Goal: Information Seeking & Learning: Learn about a topic

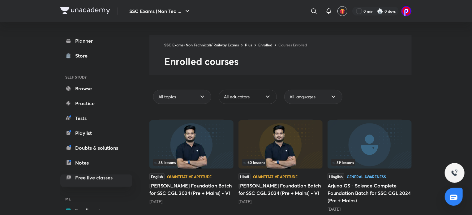
drag, startPoint x: 0, startPoint y: 0, endPoint x: 256, endPoint y: 99, distance: 274.4
click at [256, 99] on div "All educators" at bounding box center [248, 97] width 58 height 14
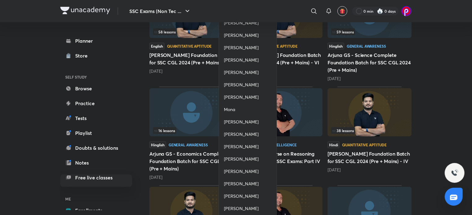
scroll to position [189, 0]
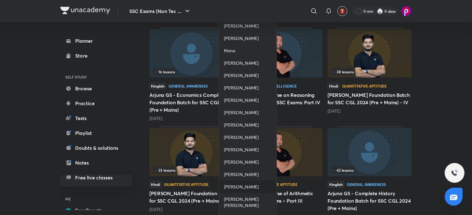
click at [234, 190] on span "[PERSON_NAME]" at bounding box center [241, 187] width 35 height 6
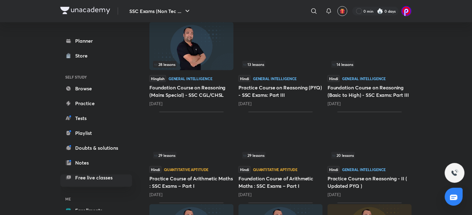
click at [295, 134] on img at bounding box center [281, 137] width 84 height 48
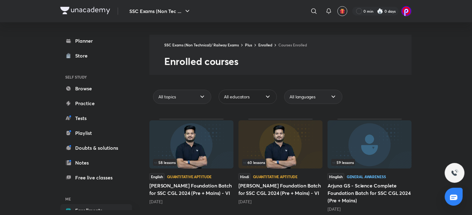
click at [257, 93] on div "All educators" at bounding box center [248, 97] width 58 height 14
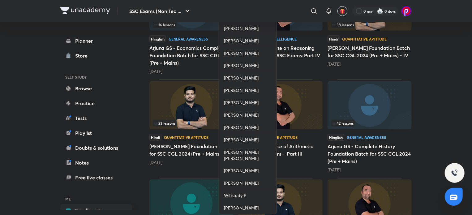
scroll to position [236, 0]
click at [233, 143] on span "[PERSON_NAME]" at bounding box center [241, 140] width 35 height 6
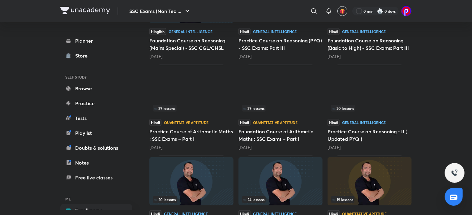
click at [190, 99] on img at bounding box center [191, 90] width 84 height 48
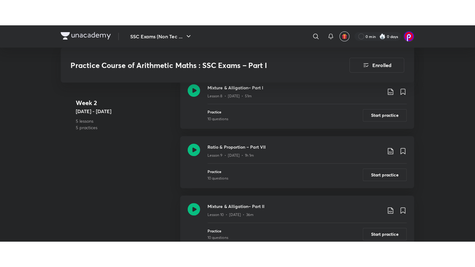
scroll to position [720, 0]
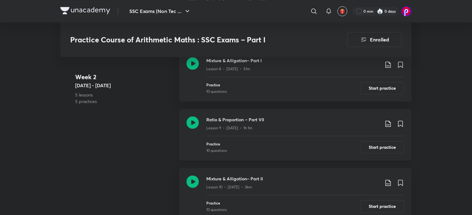
click at [228, 118] on h3 "Ratio & Proportion – Part VII" at bounding box center [292, 119] width 173 height 6
